Goal: Information Seeking & Learning: Learn about a topic

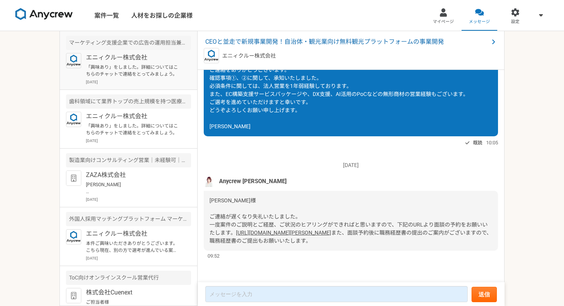
click at [148, 57] on p "エニィクルー株式会社" at bounding box center [133, 57] width 95 height 9
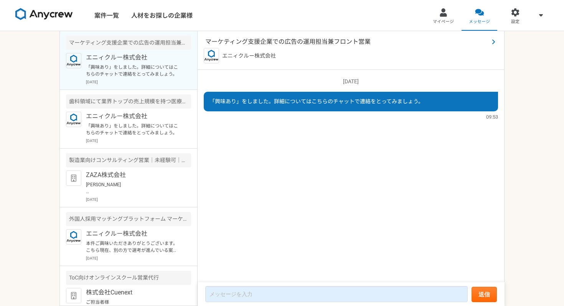
click at [273, 40] on span "マーケティング支援企業での広告の運用担当兼フロント営業" at bounding box center [346, 41] width 283 height 9
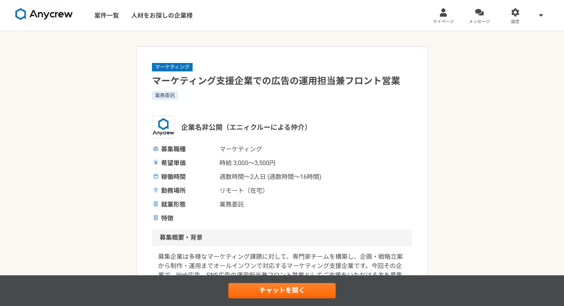
click at [172, 81] on h1 "マーケティング支援企業での広告の運用担当兼フロント営業" at bounding box center [282, 80] width 260 height 13
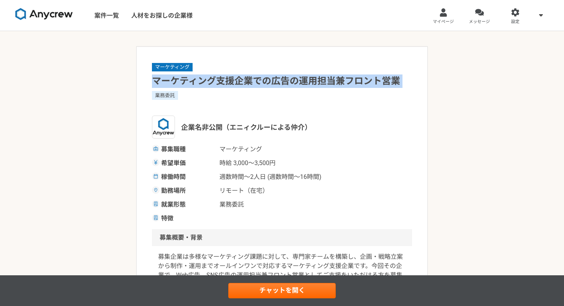
click at [172, 81] on h1 "マーケティング支援企業での広告の運用担当兼フロント営業" at bounding box center [282, 80] width 260 height 13
copy h1 "マーケティング支援企業での広告の運用担当兼フロント営業"
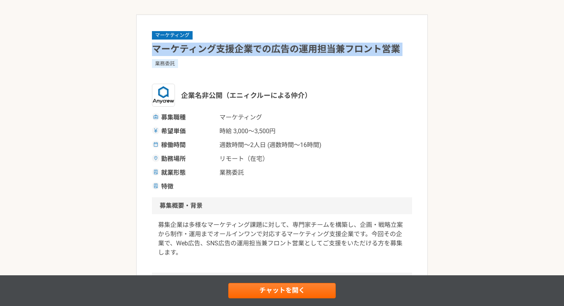
scroll to position [33, 0]
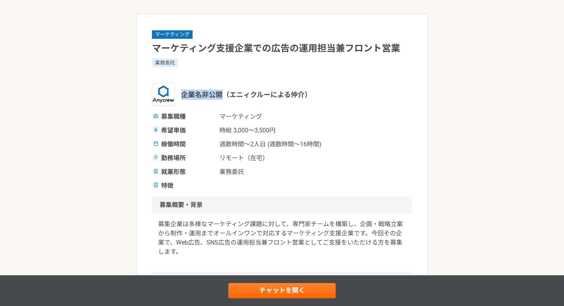
drag, startPoint x: 183, startPoint y: 96, endPoint x: 224, endPoint y: 95, distance: 41.4
click at [224, 95] on span "企業名非公開（エニィクルーによる仲介）" at bounding box center [246, 94] width 130 height 10
copy span "企業名非公開"
click at [202, 96] on span "企業名非公開（エニィクルーによる仲介）" at bounding box center [246, 94] width 130 height 10
drag, startPoint x: 180, startPoint y: 94, endPoint x: 343, endPoint y: 94, distance: 163.0
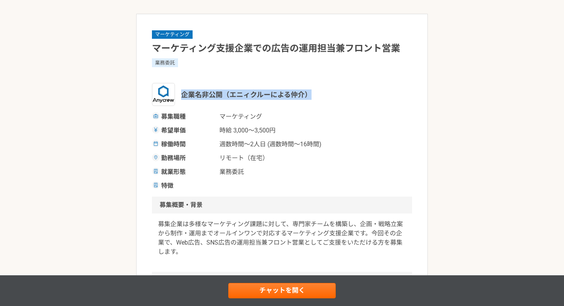
click at [343, 94] on div "企業名非公開（エニィクルーによる仲介）" at bounding box center [282, 94] width 260 height 23
copy span "企業名非公開（エニィクルーによる仲介）"
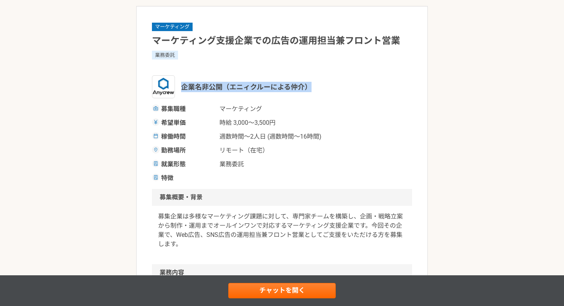
scroll to position [0, 0]
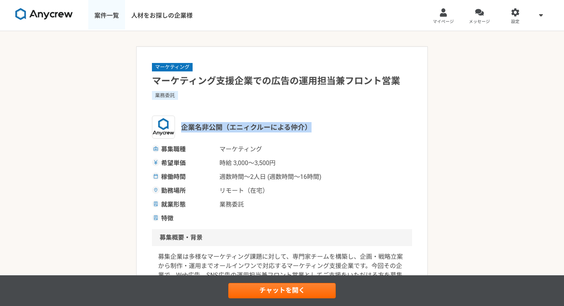
click at [111, 19] on link "案件一覧" at bounding box center [106, 15] width 37 height 31
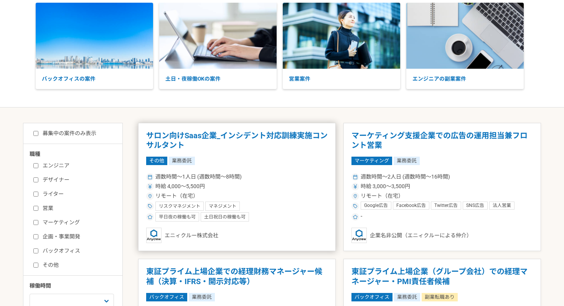
scroll to position [44, 0]
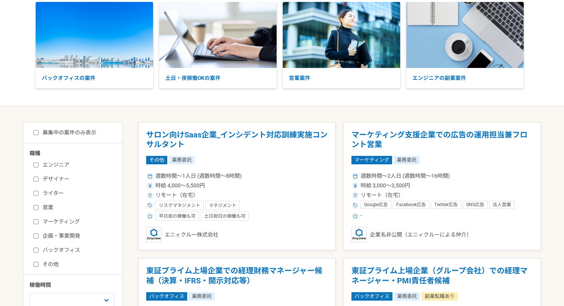
click at [38, 134] on input "募集中の案件のみ表示" at bounding box center [35, 132] width 5 height 5
checkbox input "true"
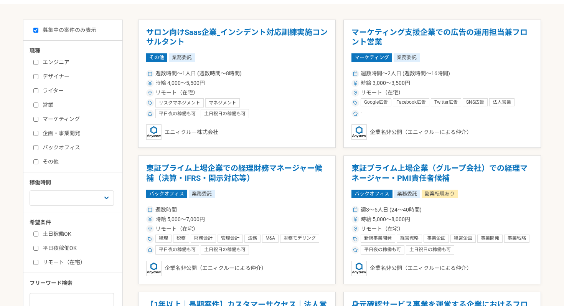
scroll to position [244, 0]
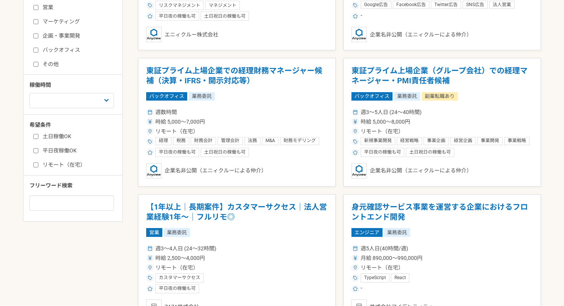
click at [39, 166] on label "リモート（在宅）" at bounding box center [77, 165] width 88 height 8
click at [38, 166] on input "リモート（在宅）" at bounding box center [35, 164] width 5 height 5
checkbox input "true"
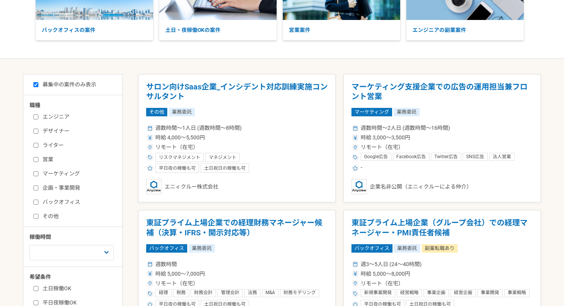
scroll to position [93, 0]
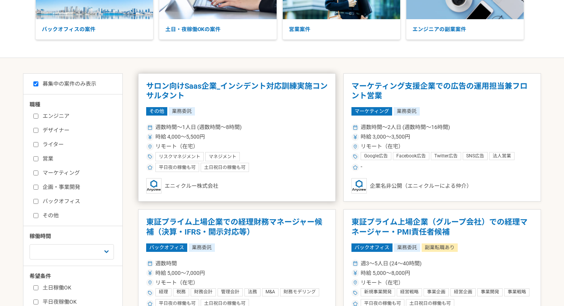
click at [286, 148] on div "リモート（在宅）" at bounding box center [236, 146] width 181 height 8
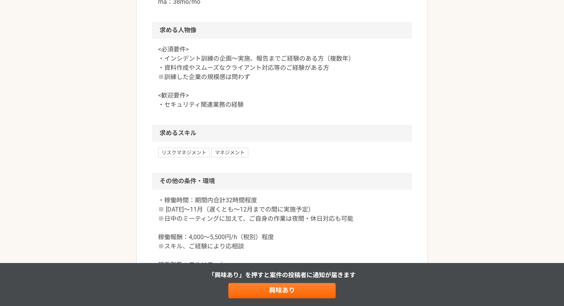
scroll to position [732, 0]
